Goal: Transaction & Acquisition: Purchase product/service

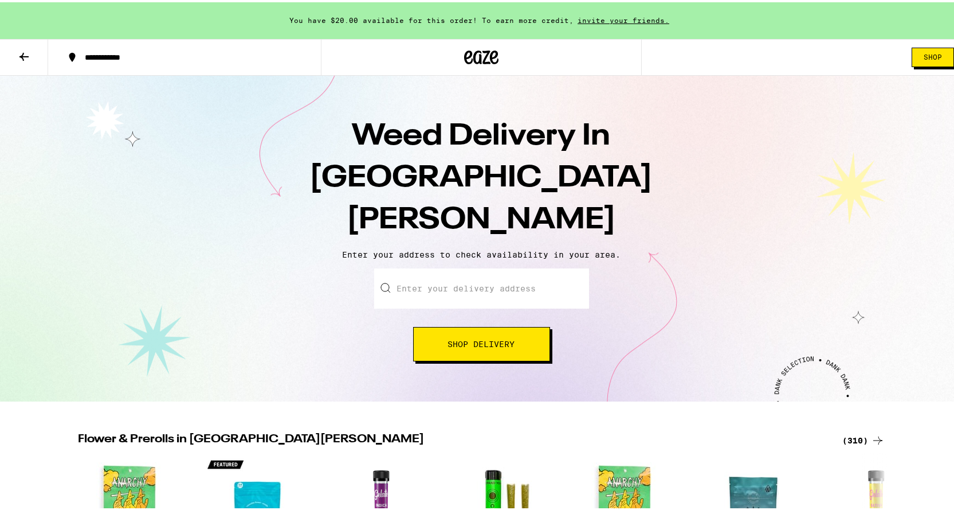
click at [480, 50] on icon at bounding box center [481, 55] width 17 height 14
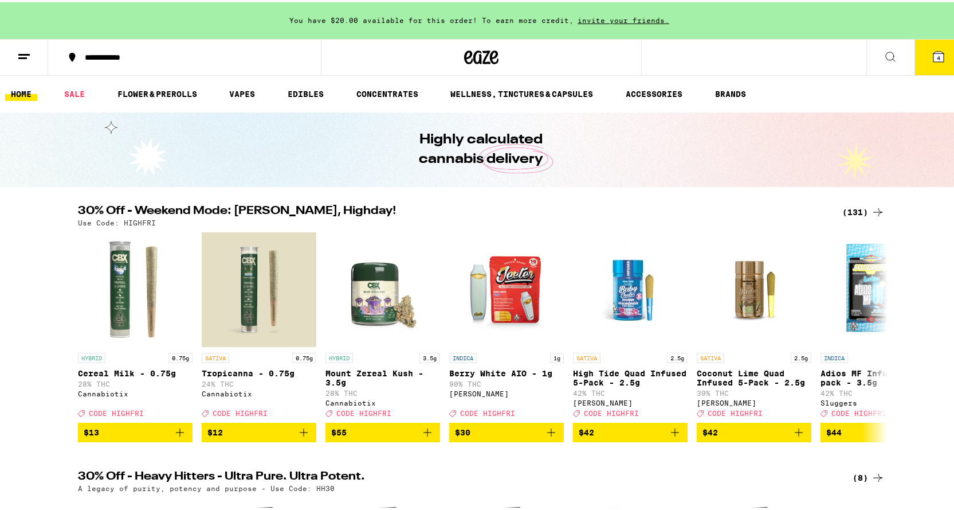
click at [848, 212] on div "(131)" at bounding box center [863, 210] width 42 height 14
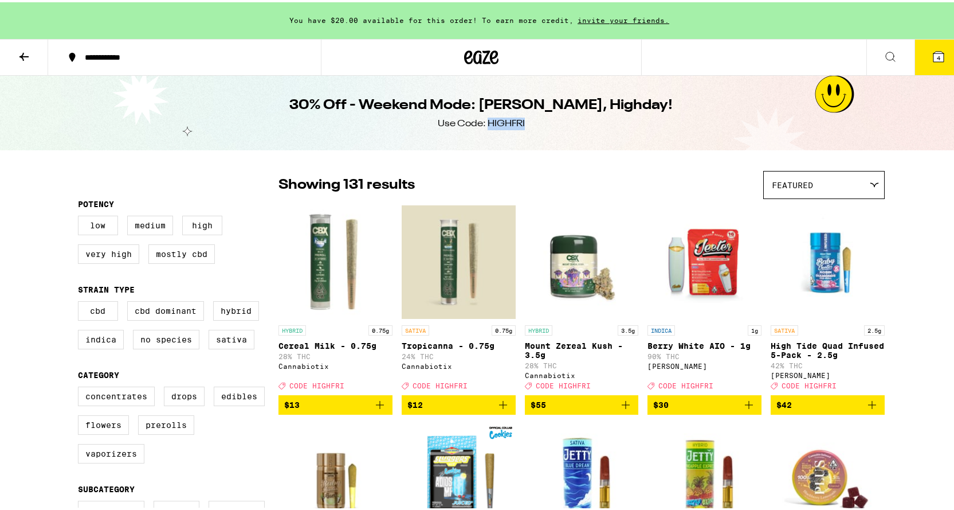
drag, startPoint x: 521, startPoint y: 117, endPoint x: 483, endPoint y: 129, distance: 39.7
click at [483, 129] on div "30% Off - Weekend Mode: [PERSON_NAME], Highday! Use Code: HIGHFRI" at bounding box center [481, 110] width 440 height 75
copy div "HIGHFRI"
click at [921, 58] on button "4" at bounding box center [939, 55] width 48 height 36
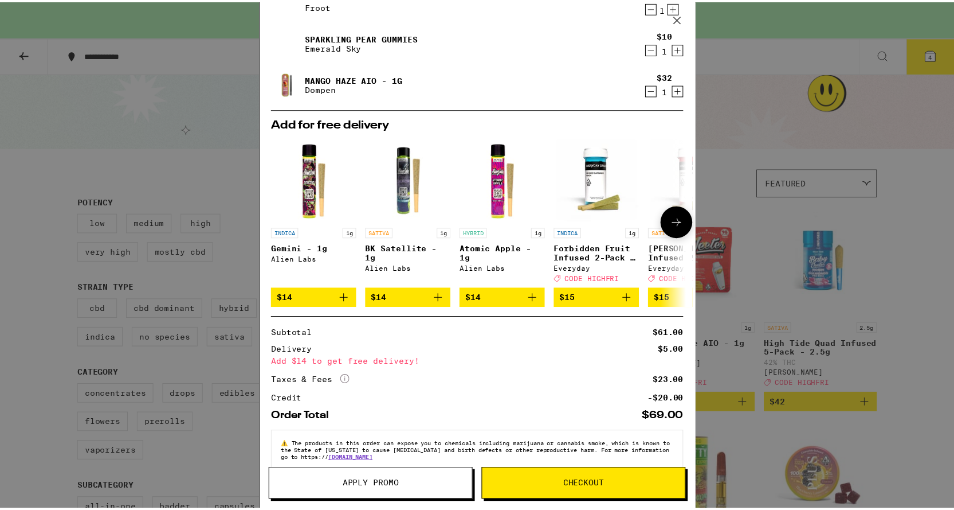
scroll to position [159, 0]
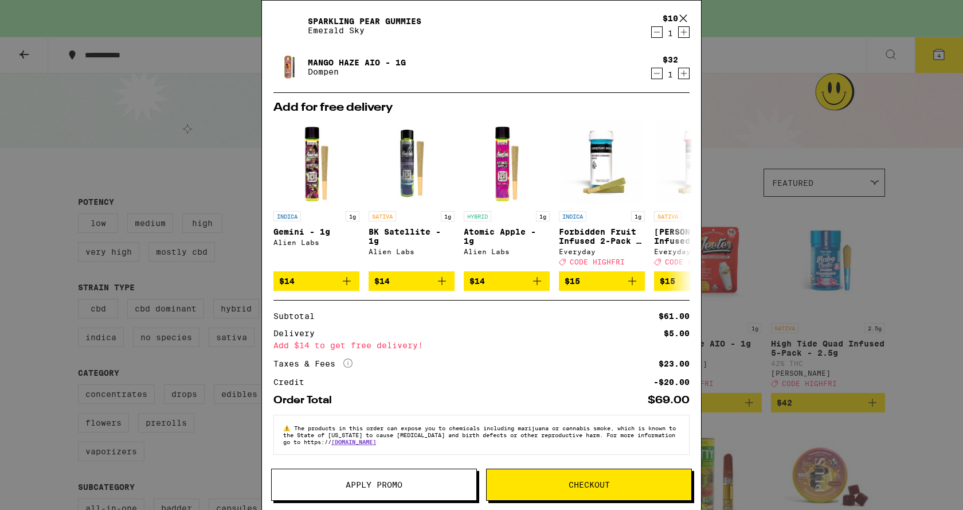
click at [365, 484] on span "Apply Promo" at bounding box center [374, 484] width 57 height 8
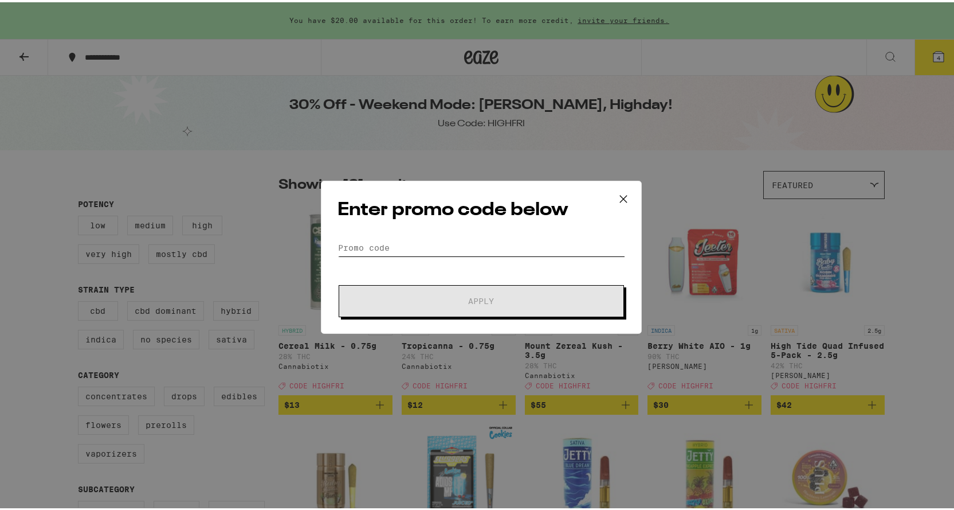
click at [427, 240] on input "Promo Code" at bounding box center [482, 245] width 288 height 17
paste input "HIGHFRI"
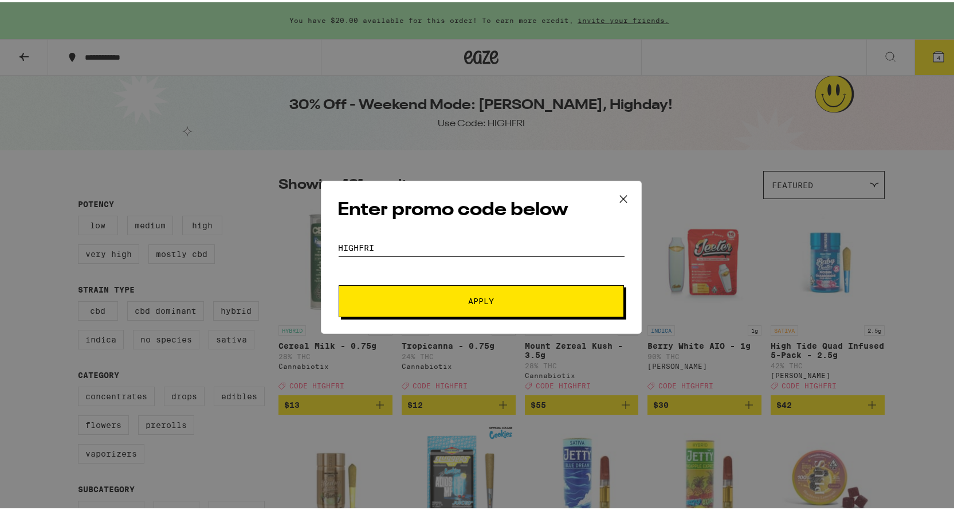
type input "HIGHFRI"
click at [479, 305] on button "Apply" at bounding box center [481, 299] width 285 height 32
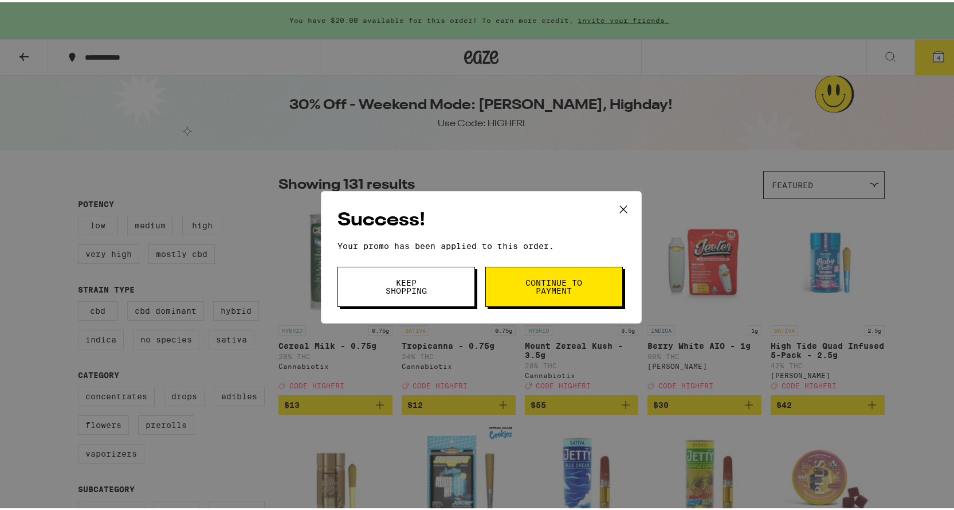
click at [496, 287] on button "Continue to payment" at bounding box center [554, 284] width 138 height 40
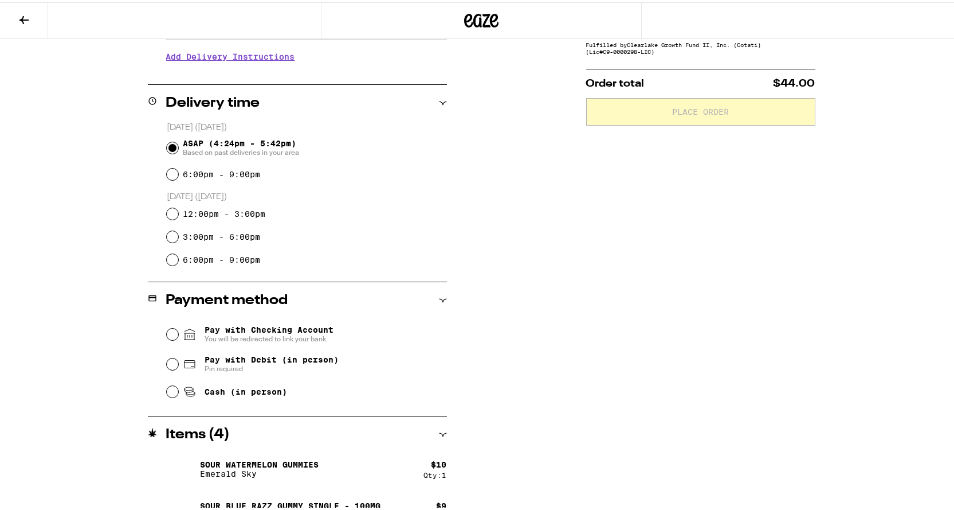
scroll to position [343, 0]
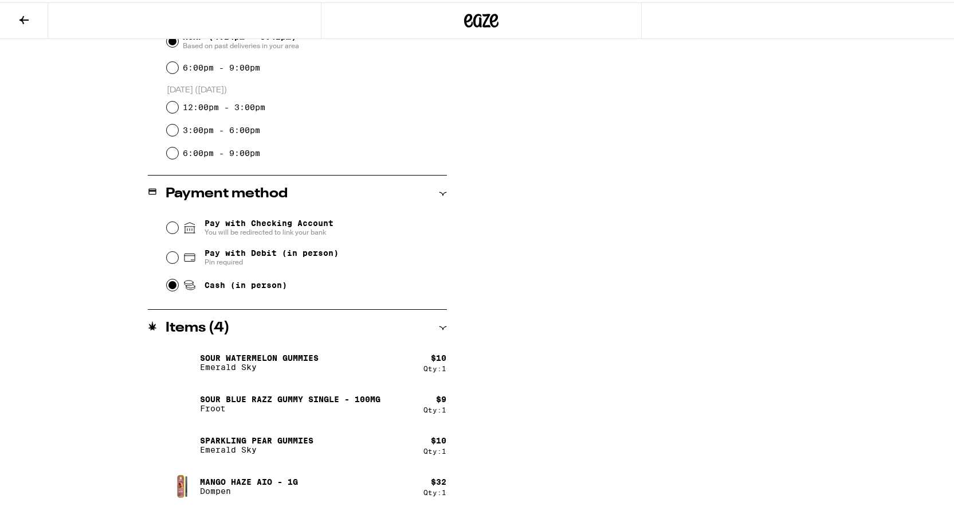
click at [168, 287] on input "Cash (in person)" at bounding box center [172, 282] width 11 height 11
radio input "true"
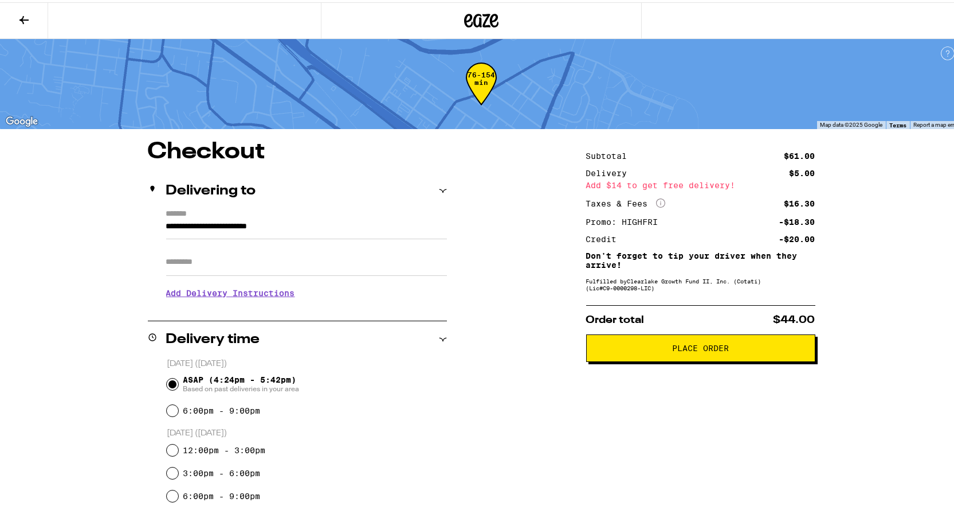
scroll to position [0, 0]
click at [524, 213] on div "**********" at bounding box center [481, 496] width 825 height 714
